Goal: Navigation & Orientation: Find specific page/section

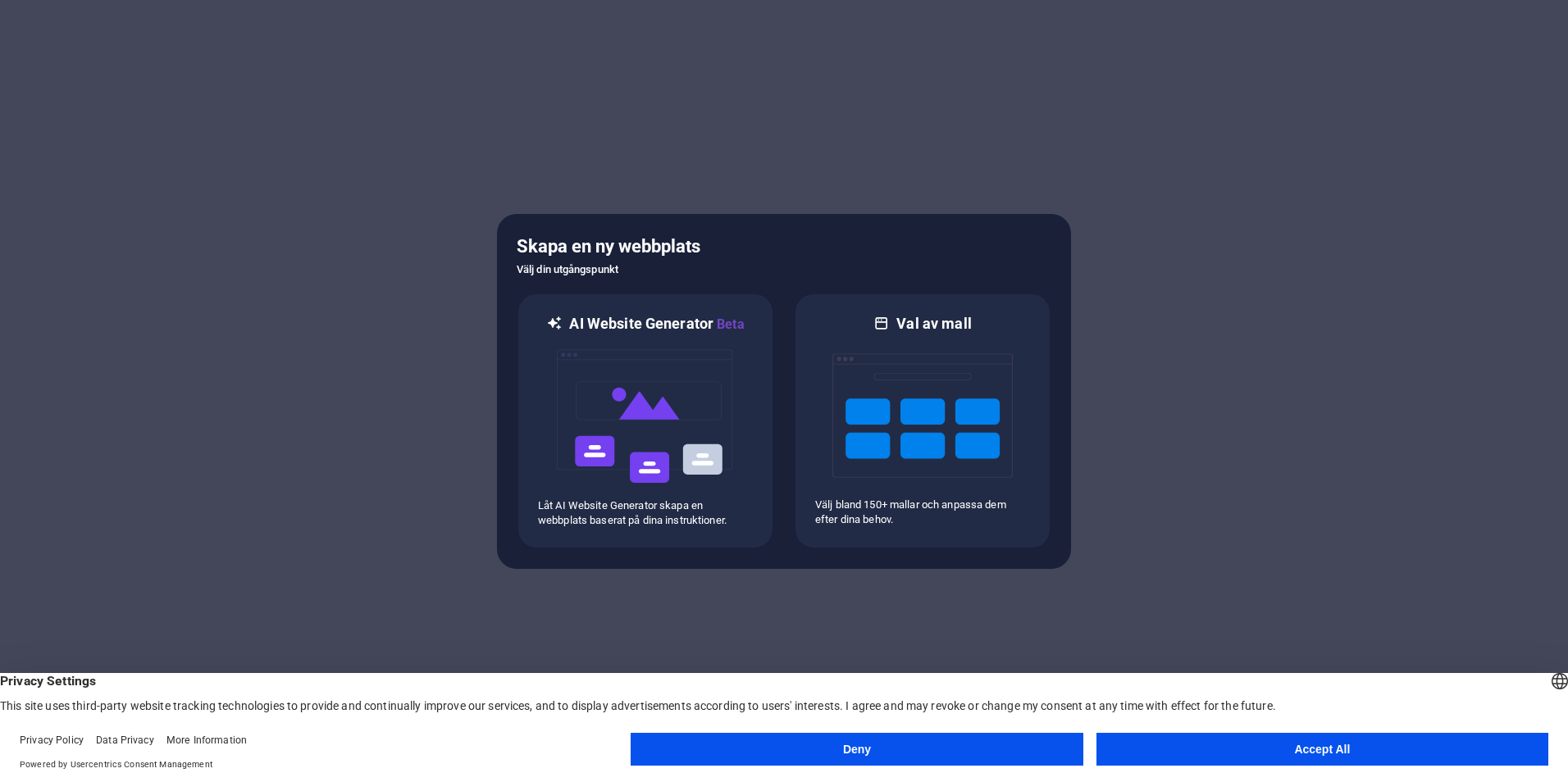
click at [952, 745] on button "Deny" at bounding box center [857, 749] width 452 height 33
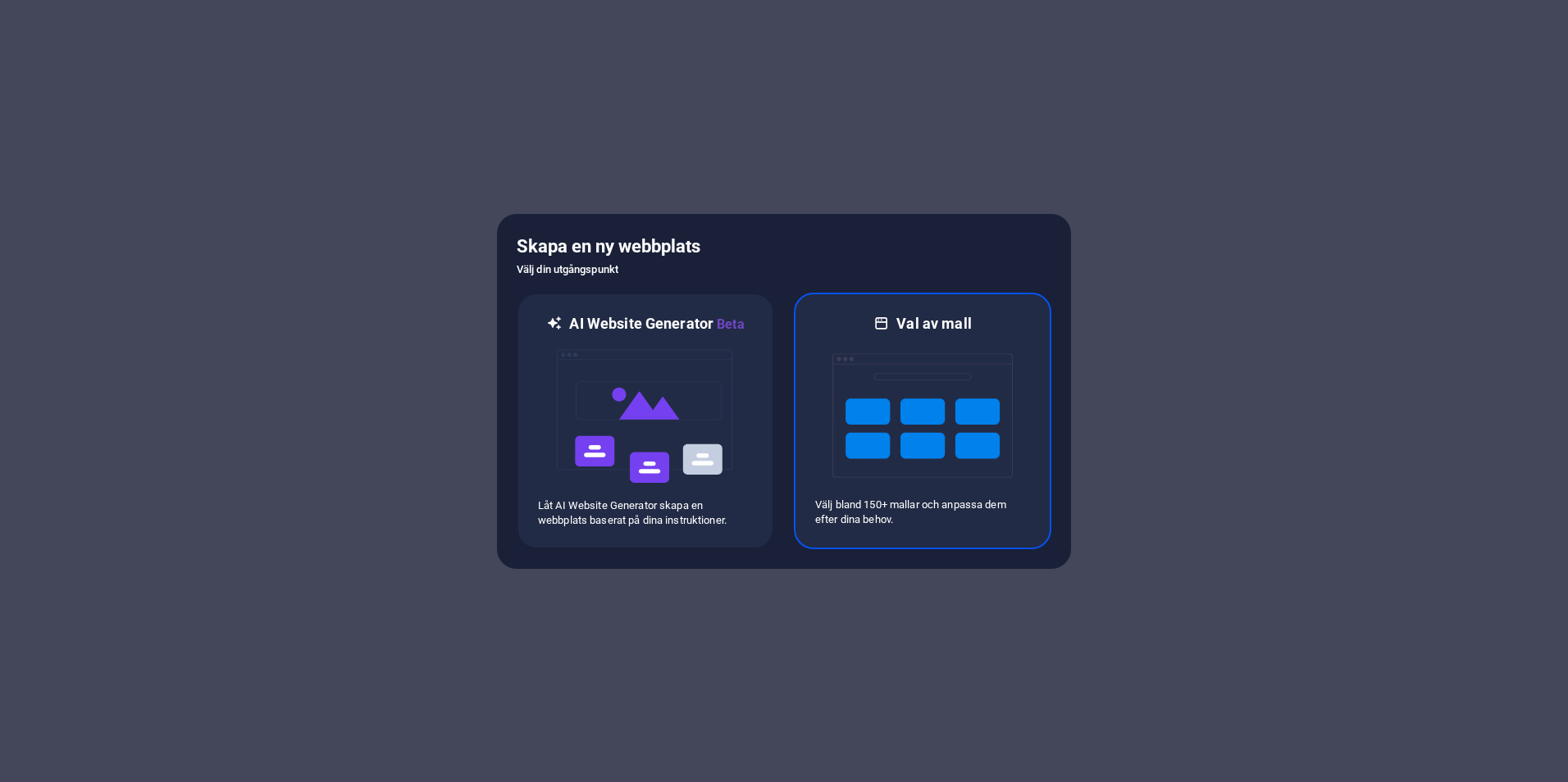
click at [916, 412] on img at bounding box center [922, 415] width 181 height 164
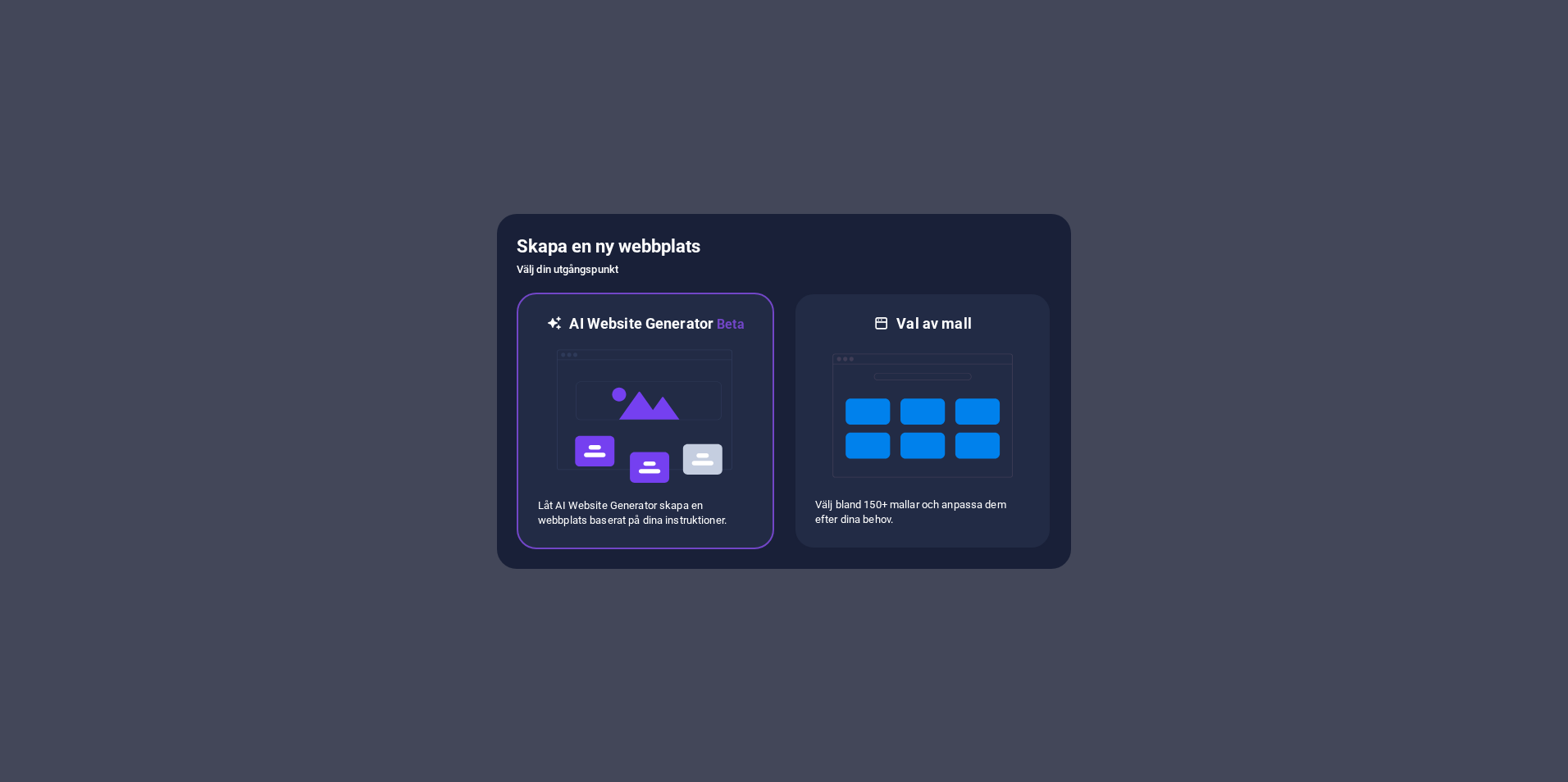
click at [663, 412] on img at bounding box center [646, 416] width 181 height 164
